Goal: Information Seeking & Learning: Learn about a topic

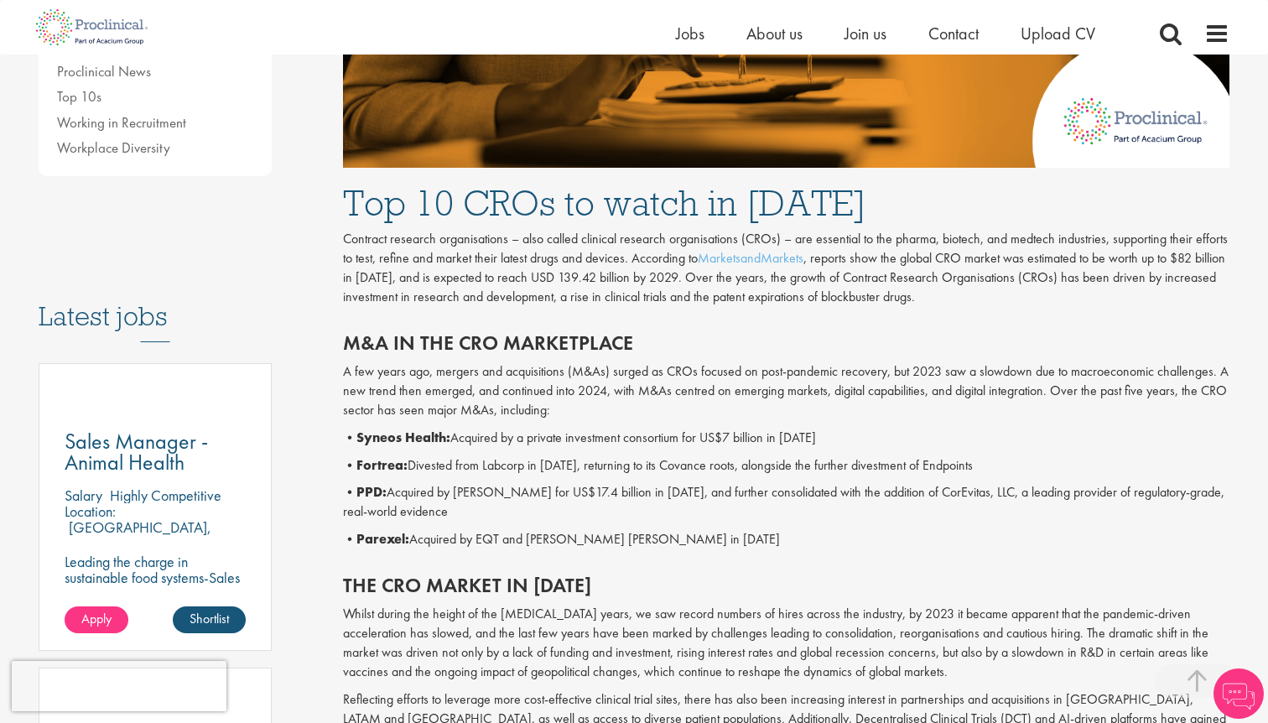
scroll to position [635, 0]
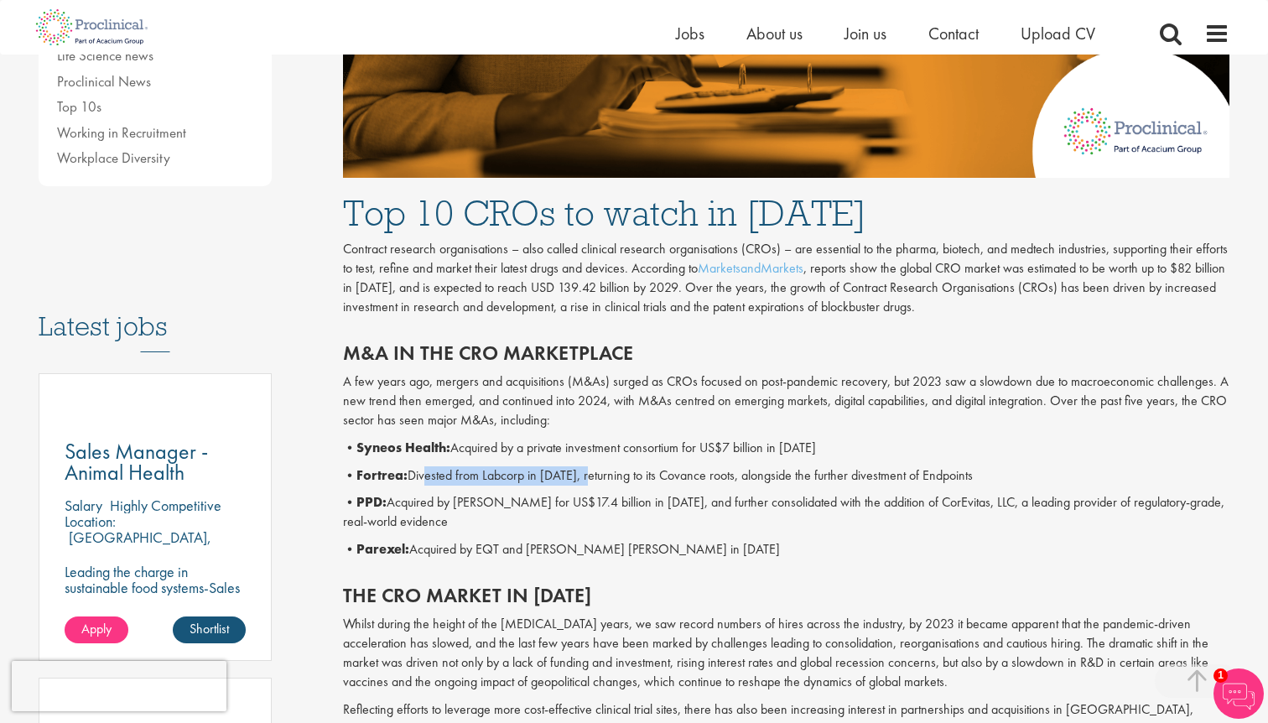
drag, startPoint x: 429, startPoint y: 468, endPoint x: 592, endPoint y: 468, distance: 163.6
click at [592, 468] on p "• Fortrea: Divested from Labcorp in [DATE], returning to its Covance roots, alo…" at bounding box center [787, 475] width 888 height 19
click at [509, 366] on div "M&A in the CRO marketplace A few years ago, mergers and acquisitions (M&As) sur…" at bounding box center [787, 446] width 913 height 242
click at [681, 284] on p "Contract research organisations – also called clinical research organisations (…" at bounding box center [787, 278] width 888 height 76
drag, startPoint x: 681, startPoint y: 284, endPoint x: 714, endPoint y: 287, distance: 32.8
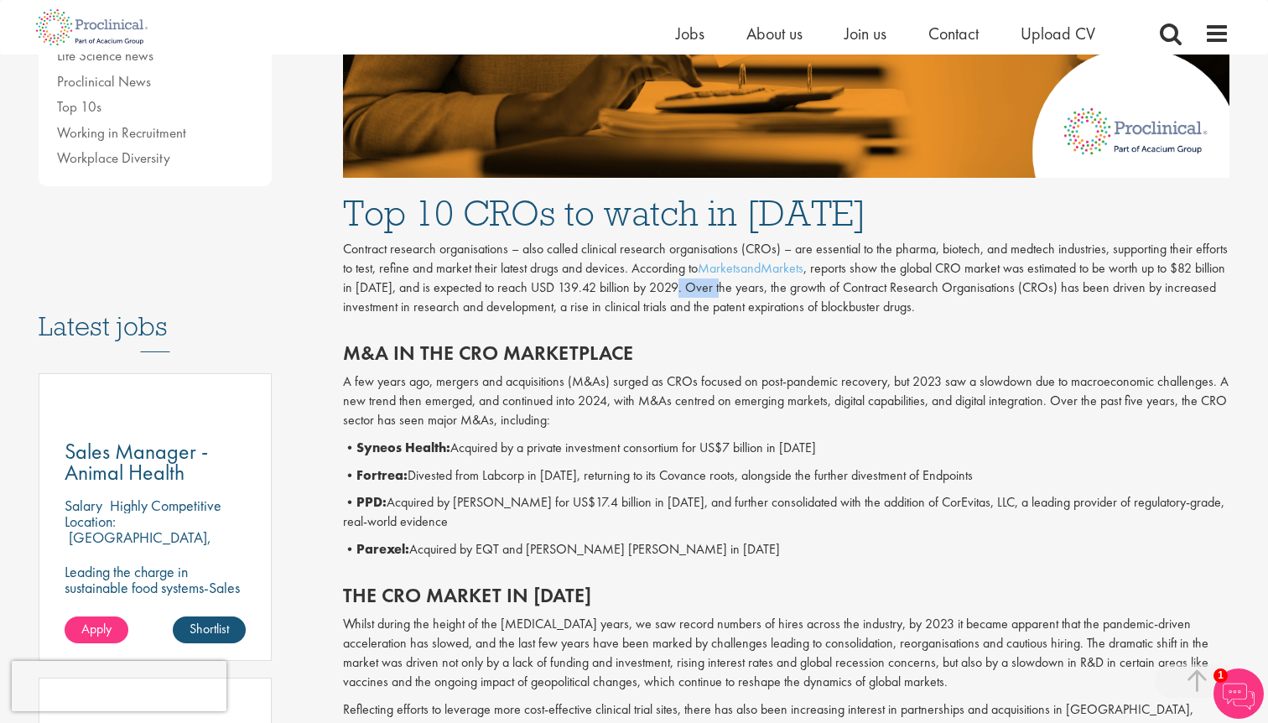
click at [714, 287] on p "Contract research organisations – also called clinical research organisations (…" at bounding box center [787, 278] width 888 height 76
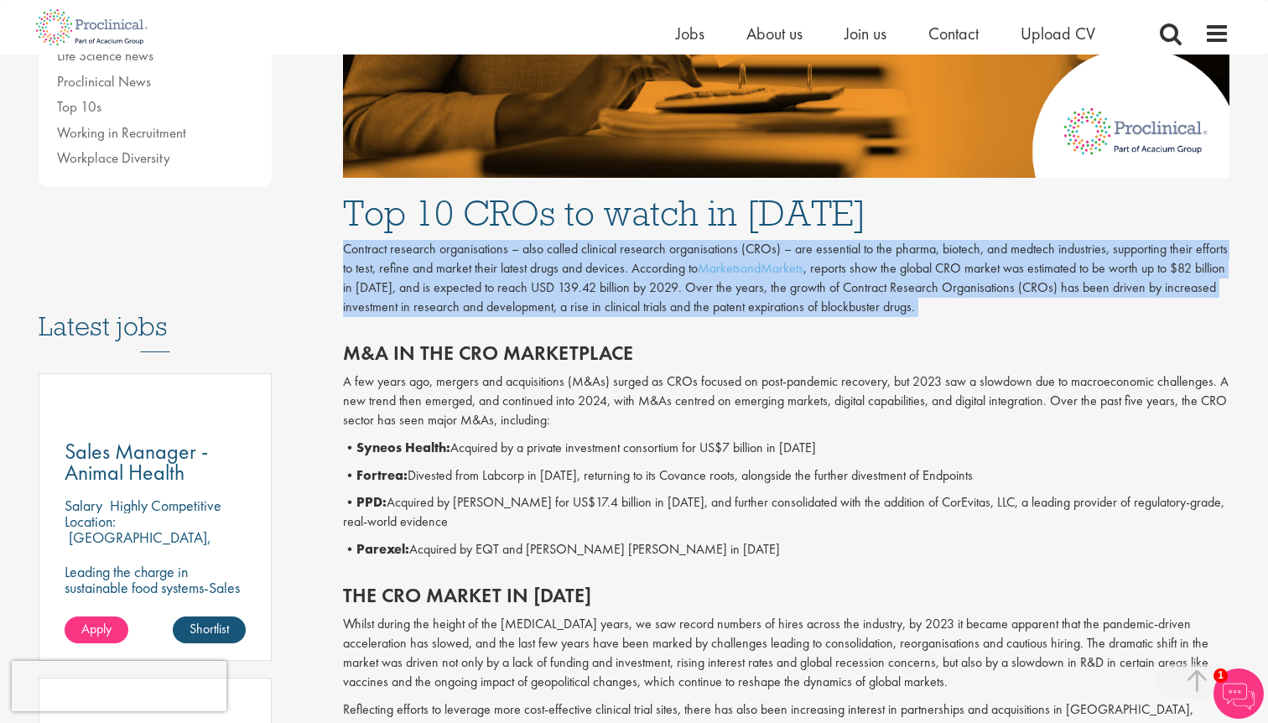
click at [714, 287] on p "Contract research organisations – also called clinical research organisations (…" at bounding box center [787, 278] width 888 height 76
click at [712, 297] on p "Contract research organisations – also called clinical research organisations (…" at bounding box center [787, 278] width 888 height 76
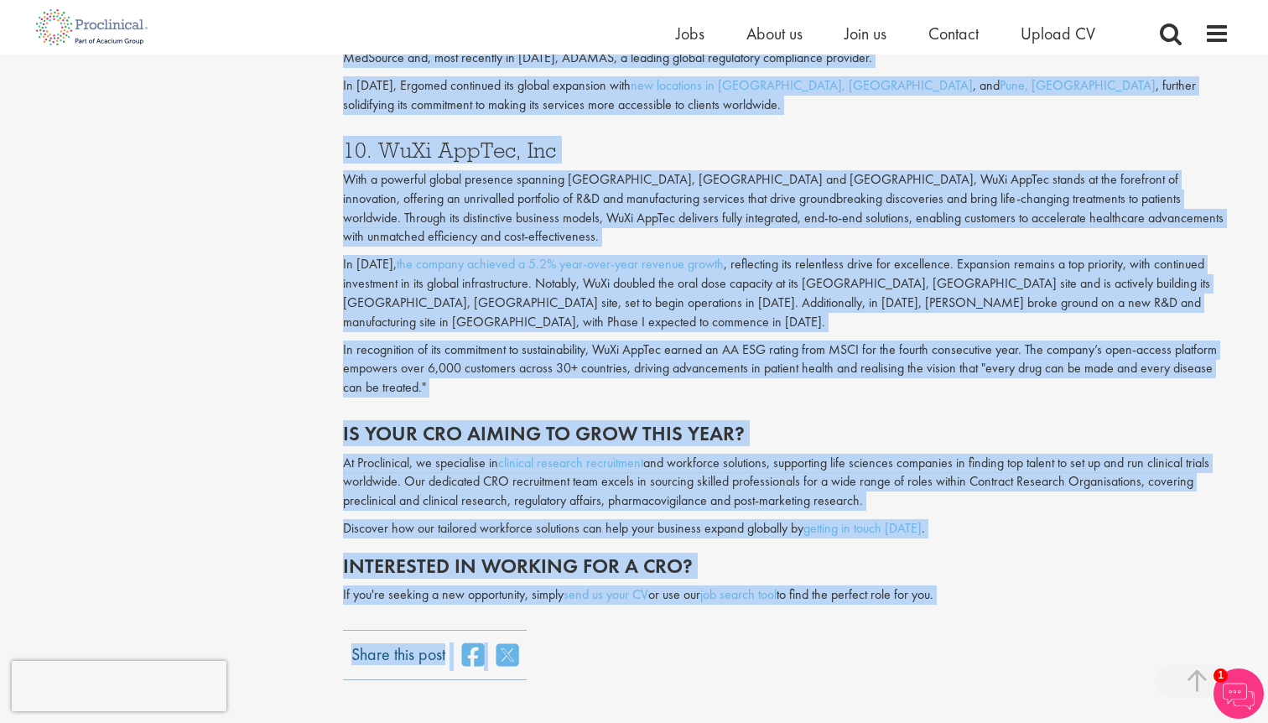
scroll to position [3972, 0]
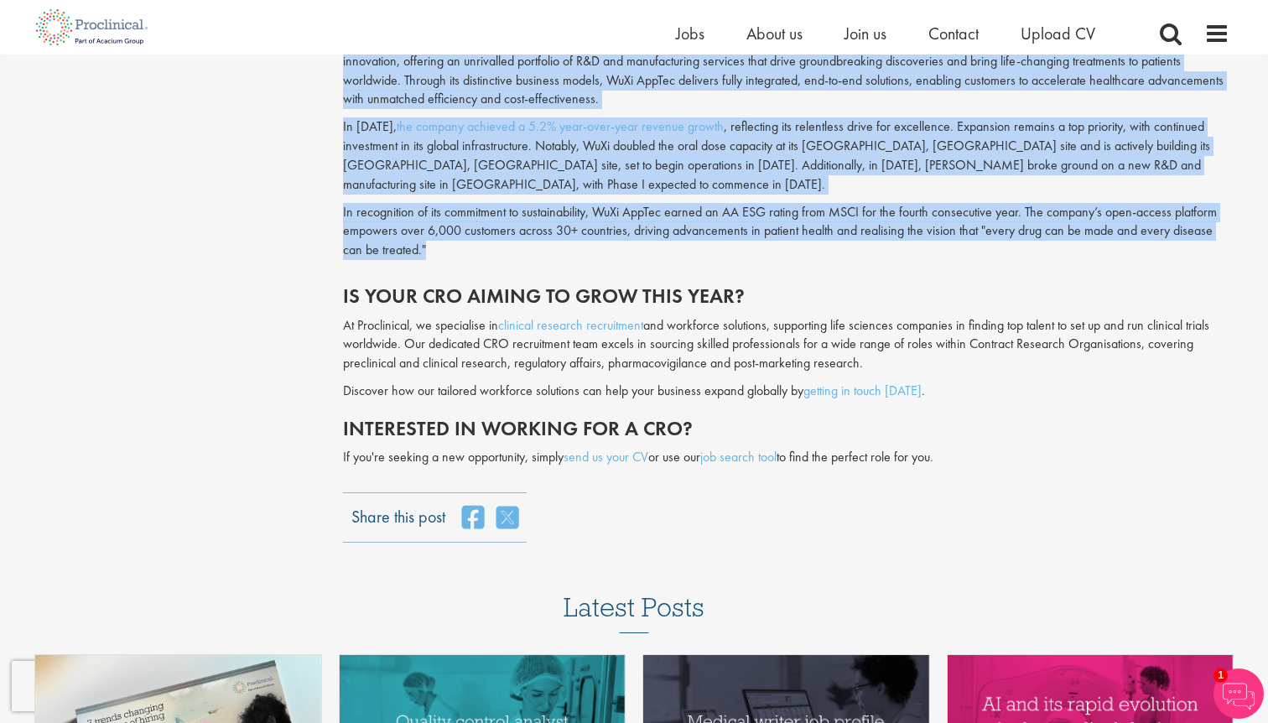
drag, startPoint x: 332, startPoint y: 185, endPoint x: 722, endPoint y: 158, distance: 391.0
copy div "Lor 26 IPSu do sitam co 2844 Adipisci elitsedd eiusmodtempor – inci utlabo etdo…"
